Goal: Check status: Check status

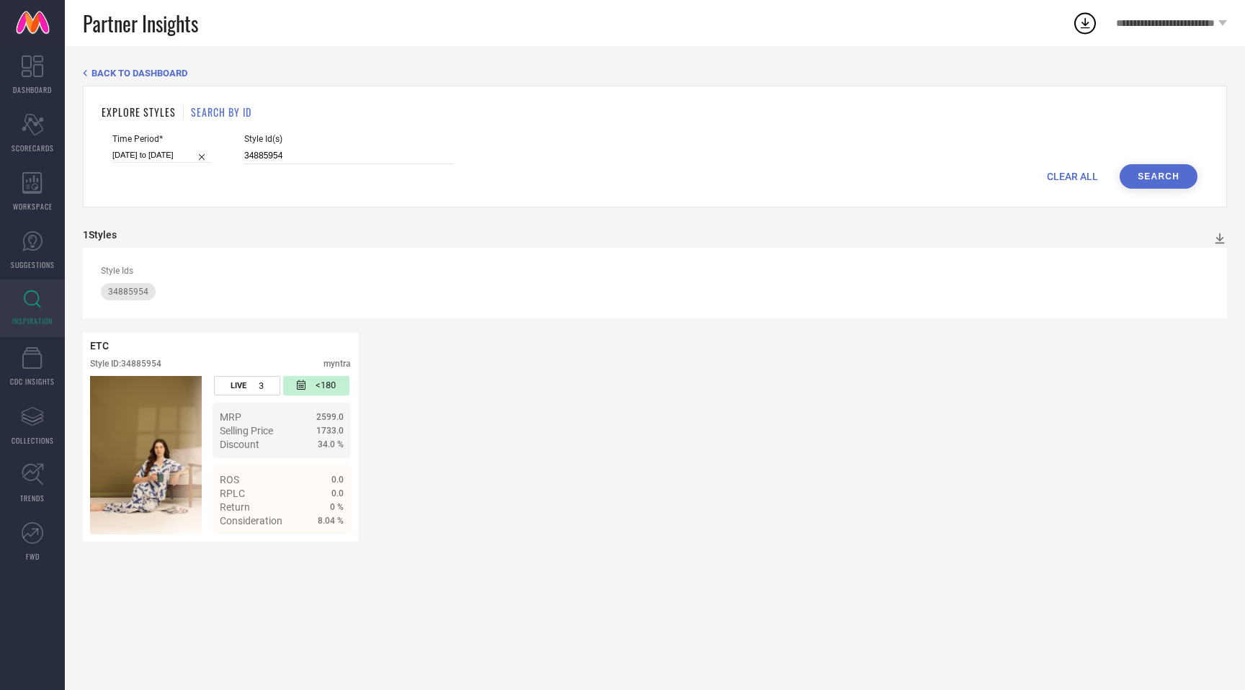
click at [255, 148] on input "34885954" at bounding box center [348, 156] width 209 height 17
type input "36389442"
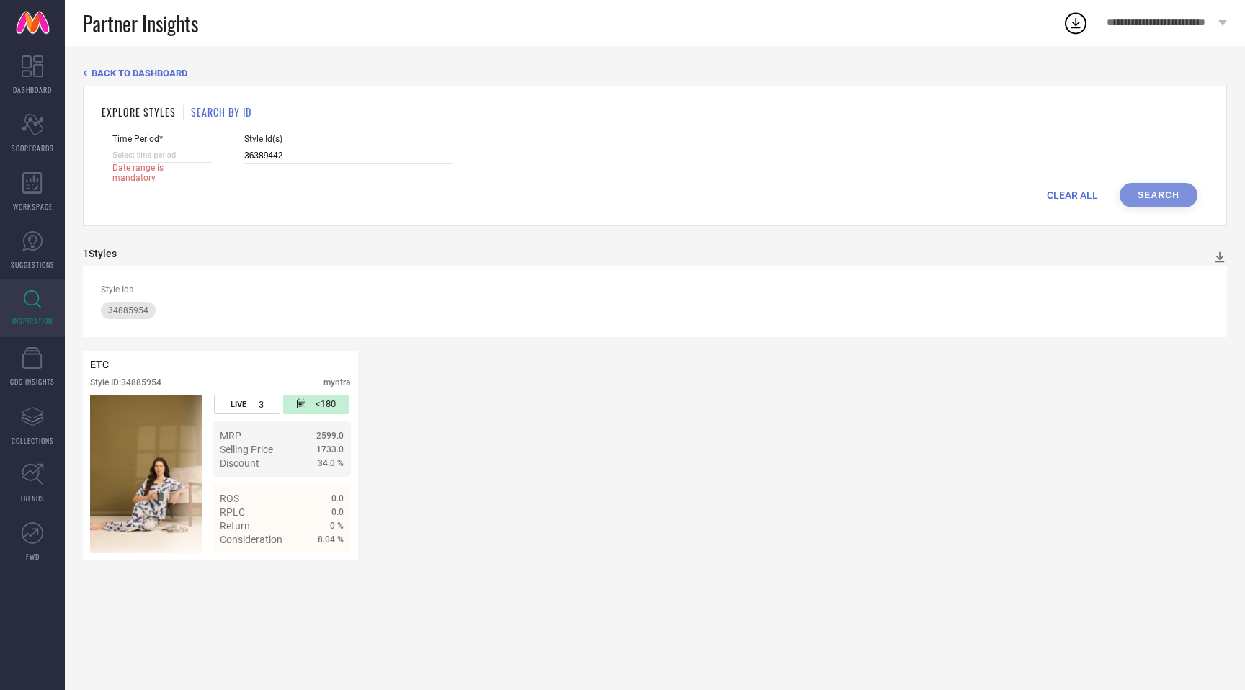
click at [146, 155] on input at bounding box center [161, 155] width 99 height 15
select select "7"
select select "2025"
select select "8"
select select "2025"
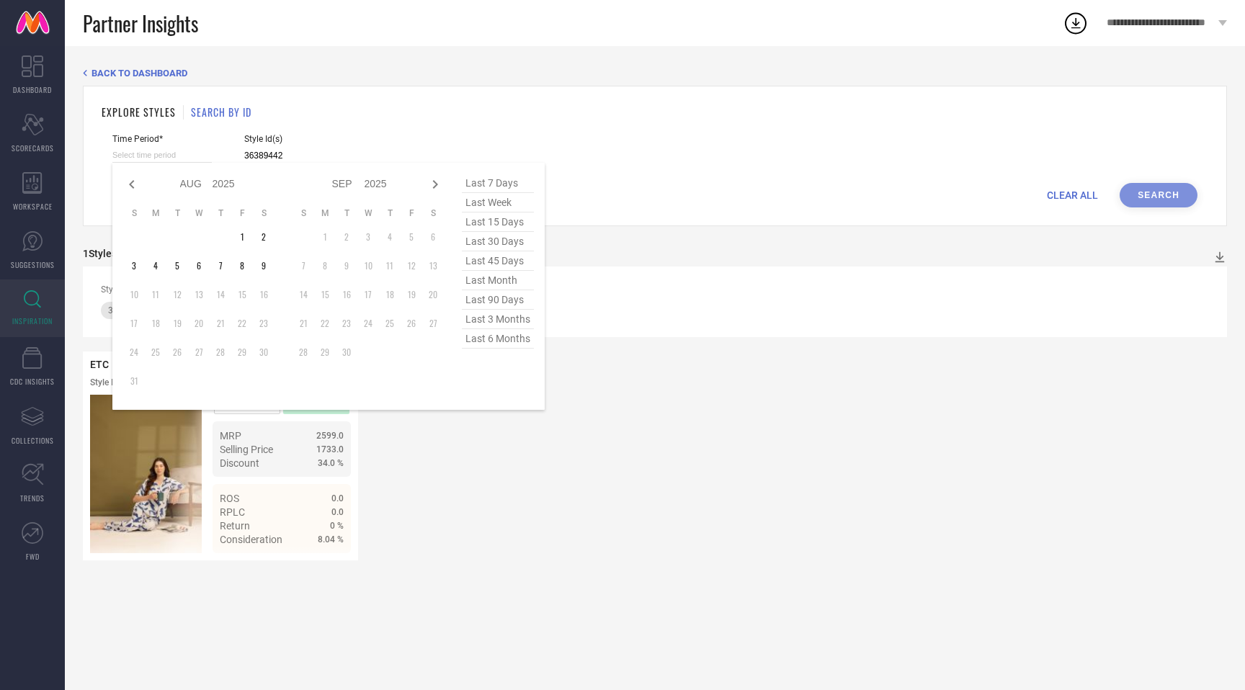
type input "36389442"
click at [504, 341] on span "last 6 months" at bounding box center [498, 338] width 72 height 19
type input "[DATE] to [DATE]"
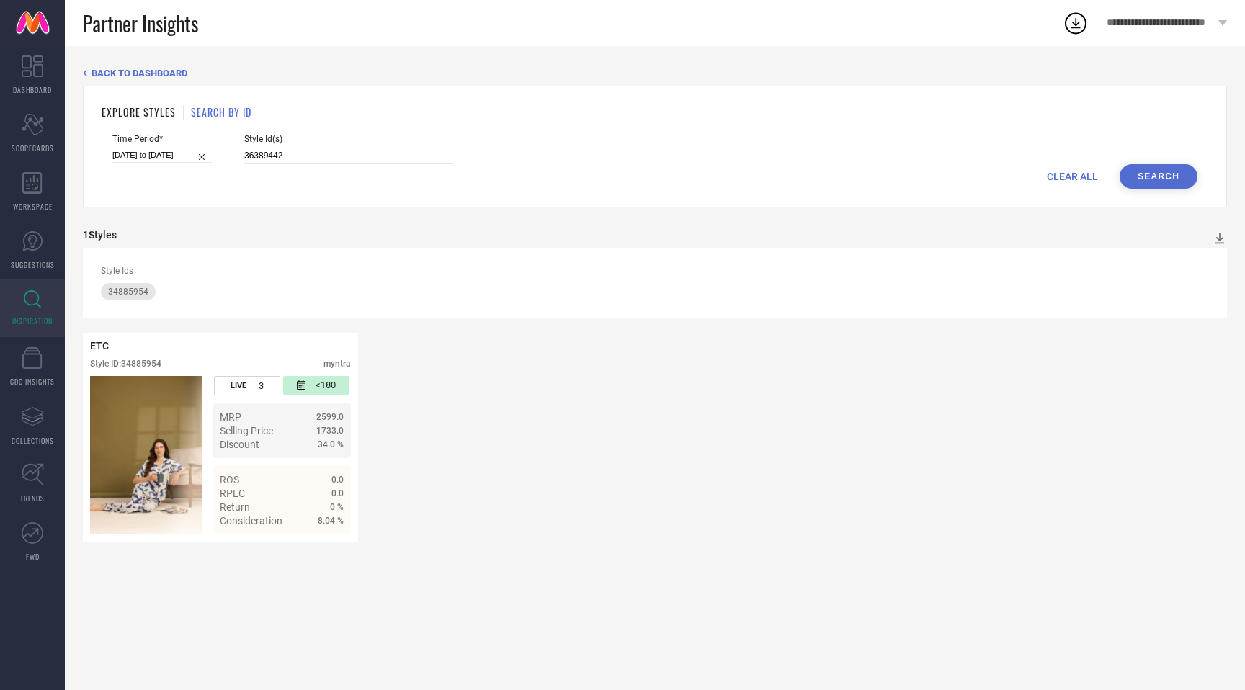
click at [1150, 182] on button "Search" at bounding box center [1158, 176] width 78 height 24
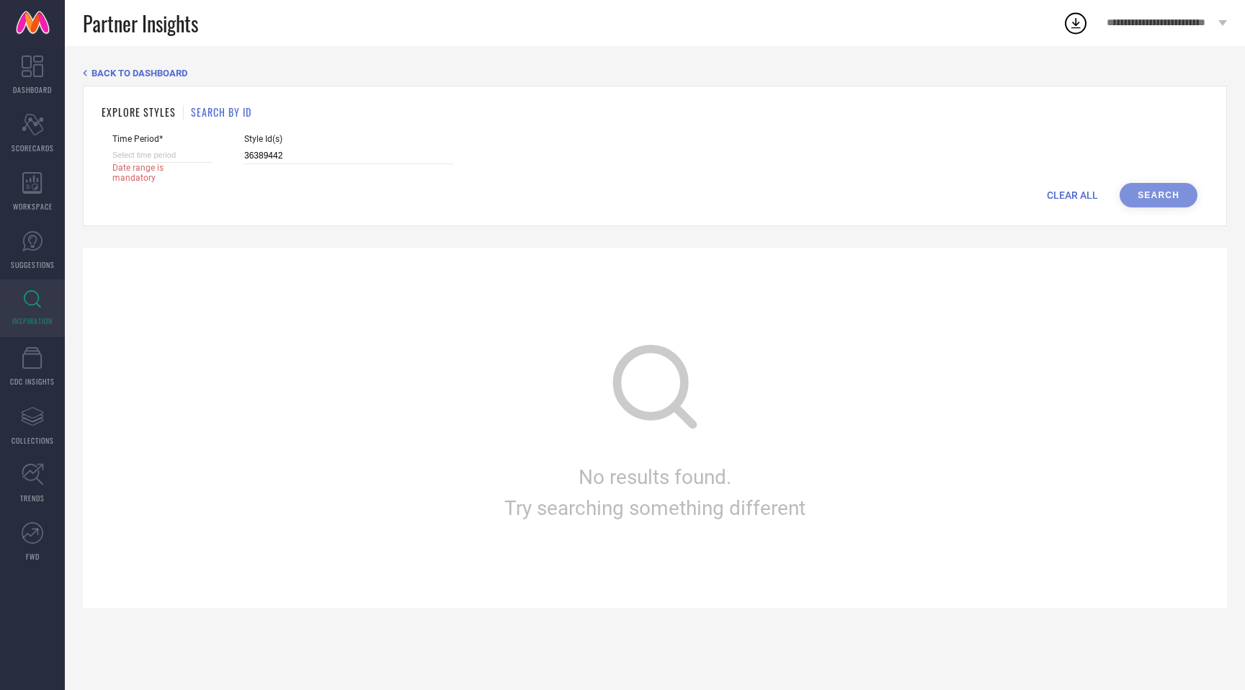
select select "7"
select select "2025"
select select "8"
select select "2025"
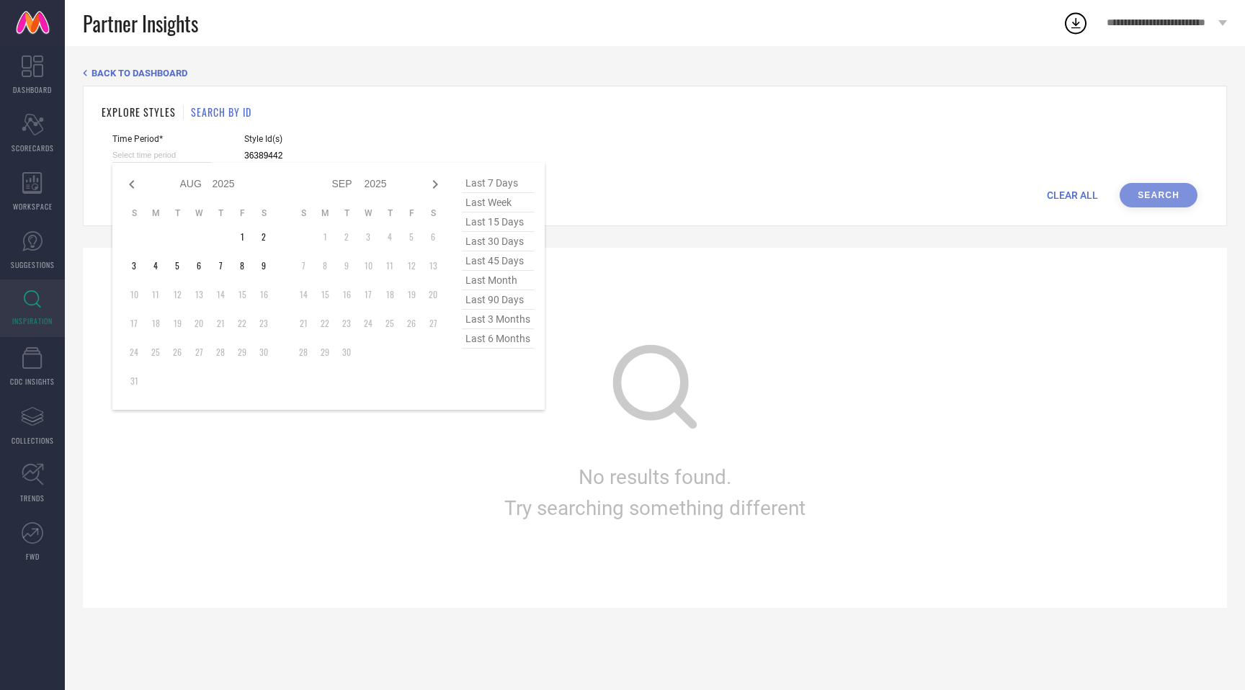
click at [157, 148] on input at bounding box center [161, 155] width 99 height 15
click at [256, 265] on td "9" at bounding box center [264, 266] width 22 height 22
type input "[DATE] to [DATE]"
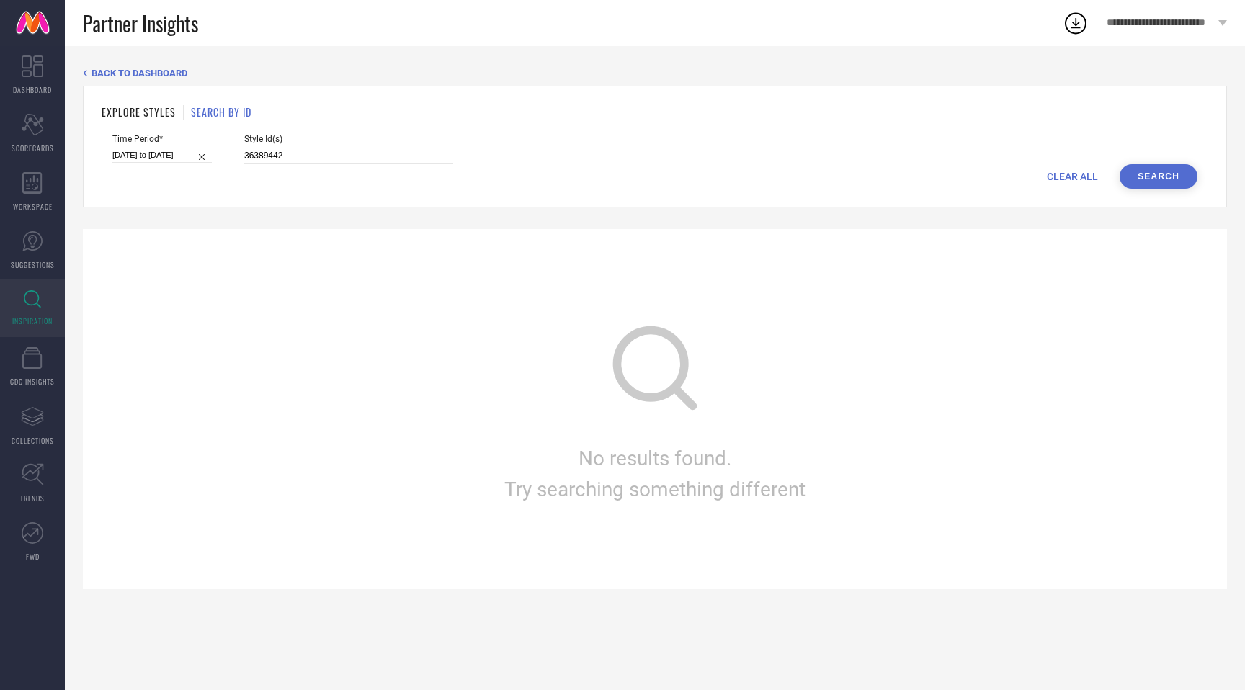
click at [1166, 180] on button "Search" at bounding box center [1158, 176] width 78 height 24
click at [244, 151] on input "36389442" at bounding box center [348, 156] width 209 height 17
type input "7"
click at [249, 158] on input "7" at bounding box center [348, 156] width 209 height 17
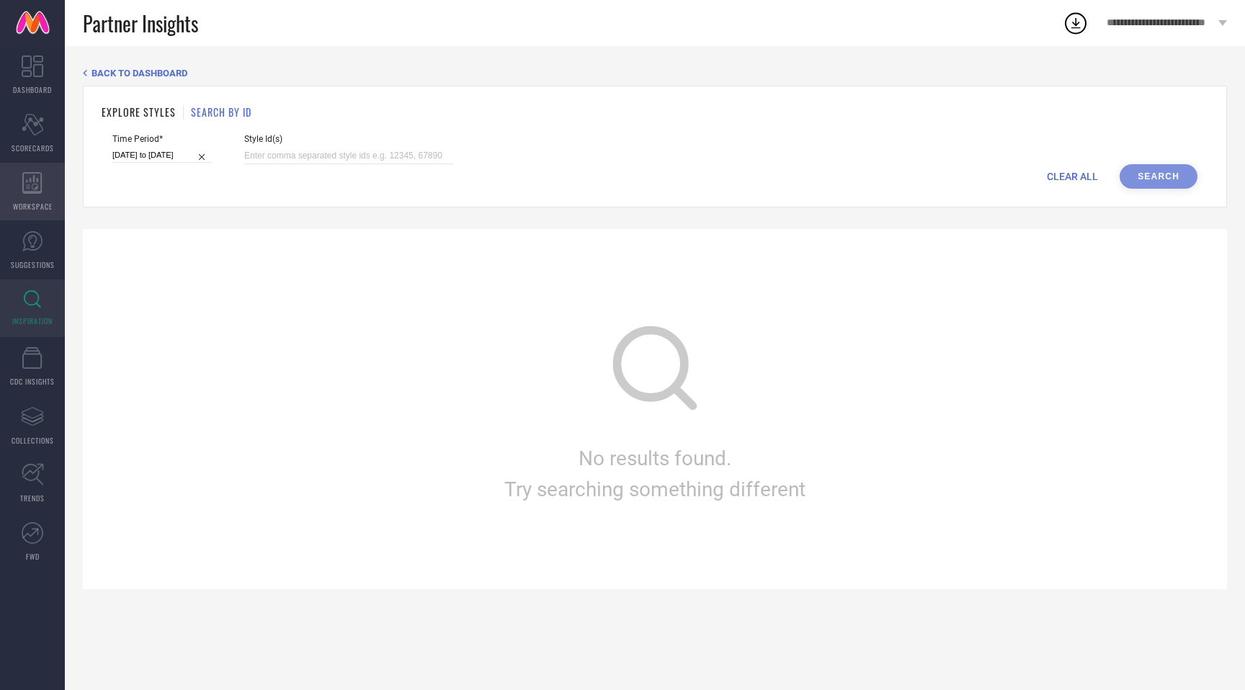
click at [22, 201] on span "WORKSPACE" at bounding box center [33, 206] width 40 height 11
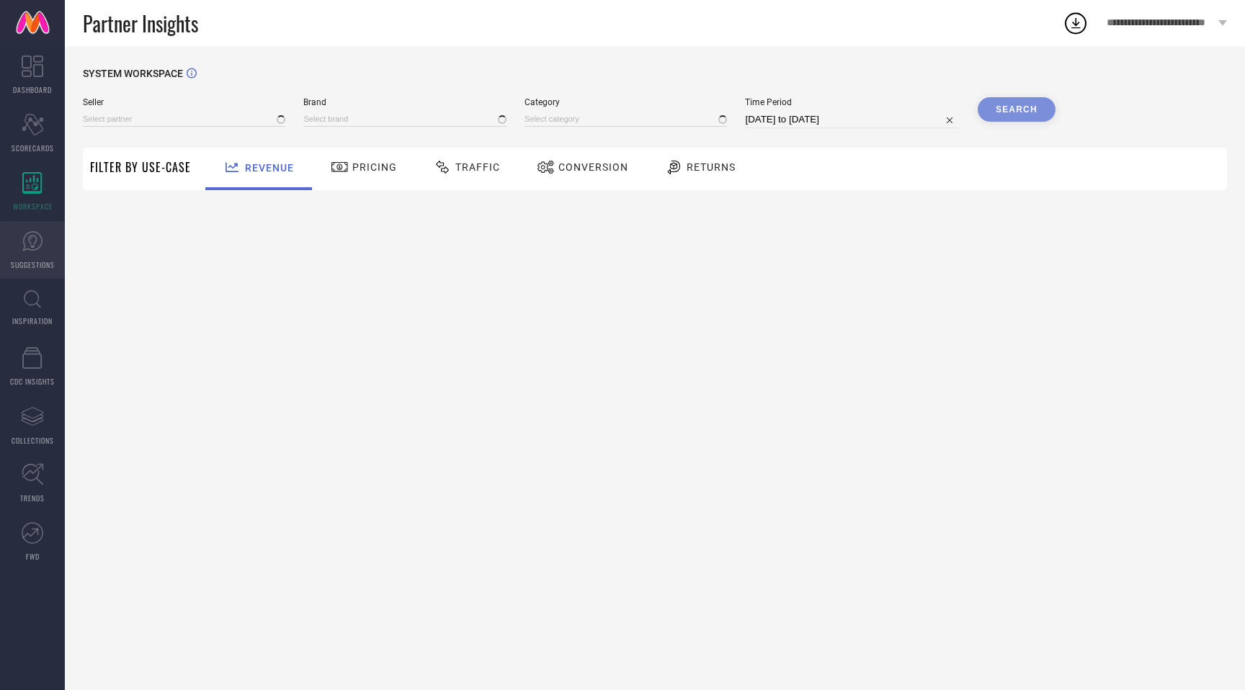
type input "All"
type input "1 STOP FASHION"
type input "All"
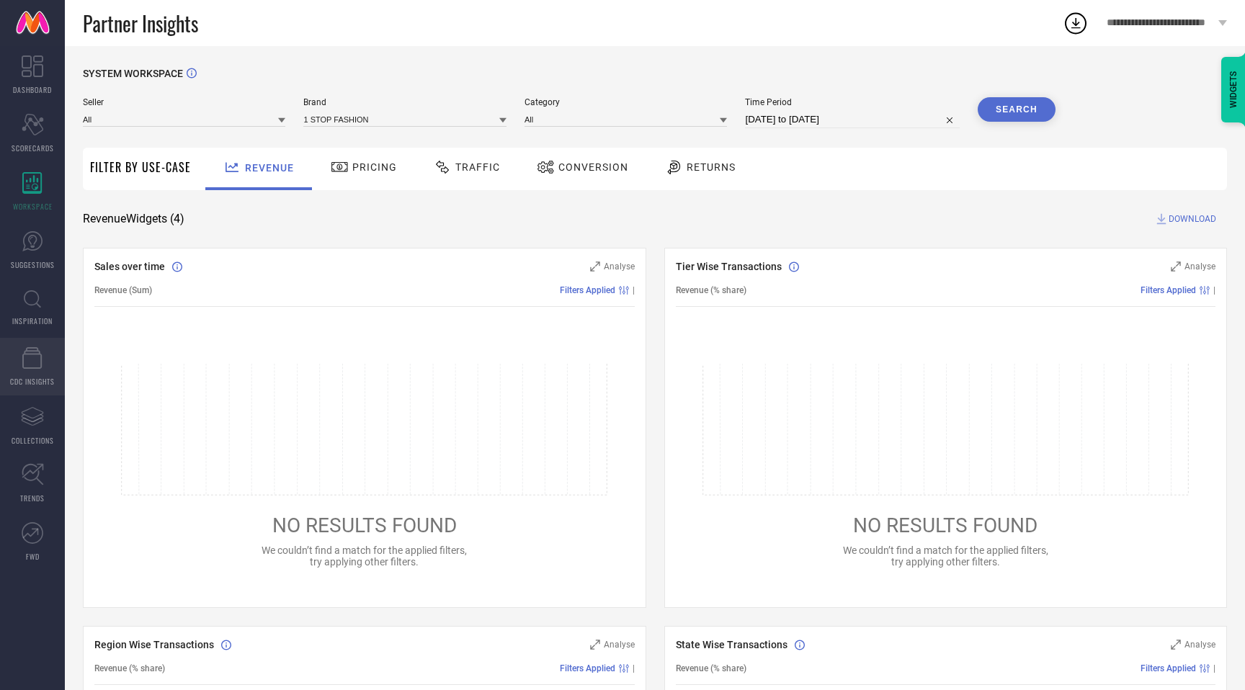
click at [25, 359] on icon at bounding box center [32, 358] width 20 height 22
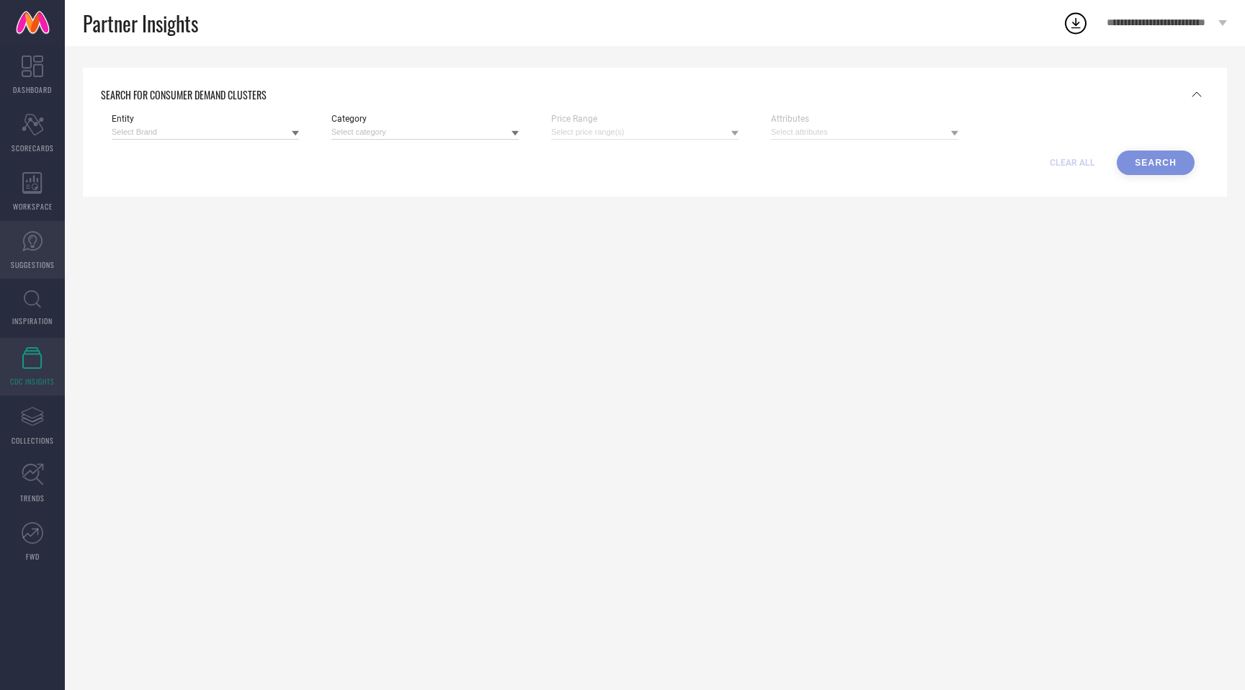
click at [29, 255] on link "SUGGESTIONS" at bounding box center [32, 250] width 65 height 58
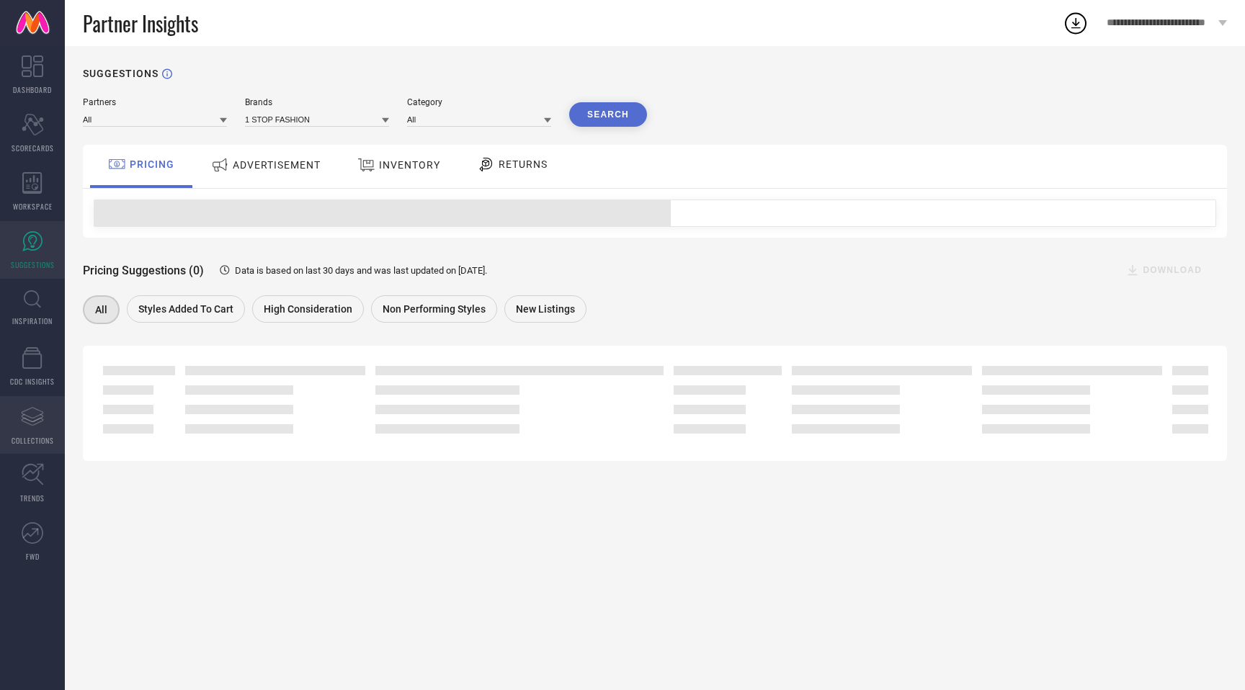
click at [46, 429] on link "Assortments Created with Sketch. COLLECTIONS" at bounding box center [32, 425] width 65 height 58
